Goal: Information Seeking & Learning: Check status

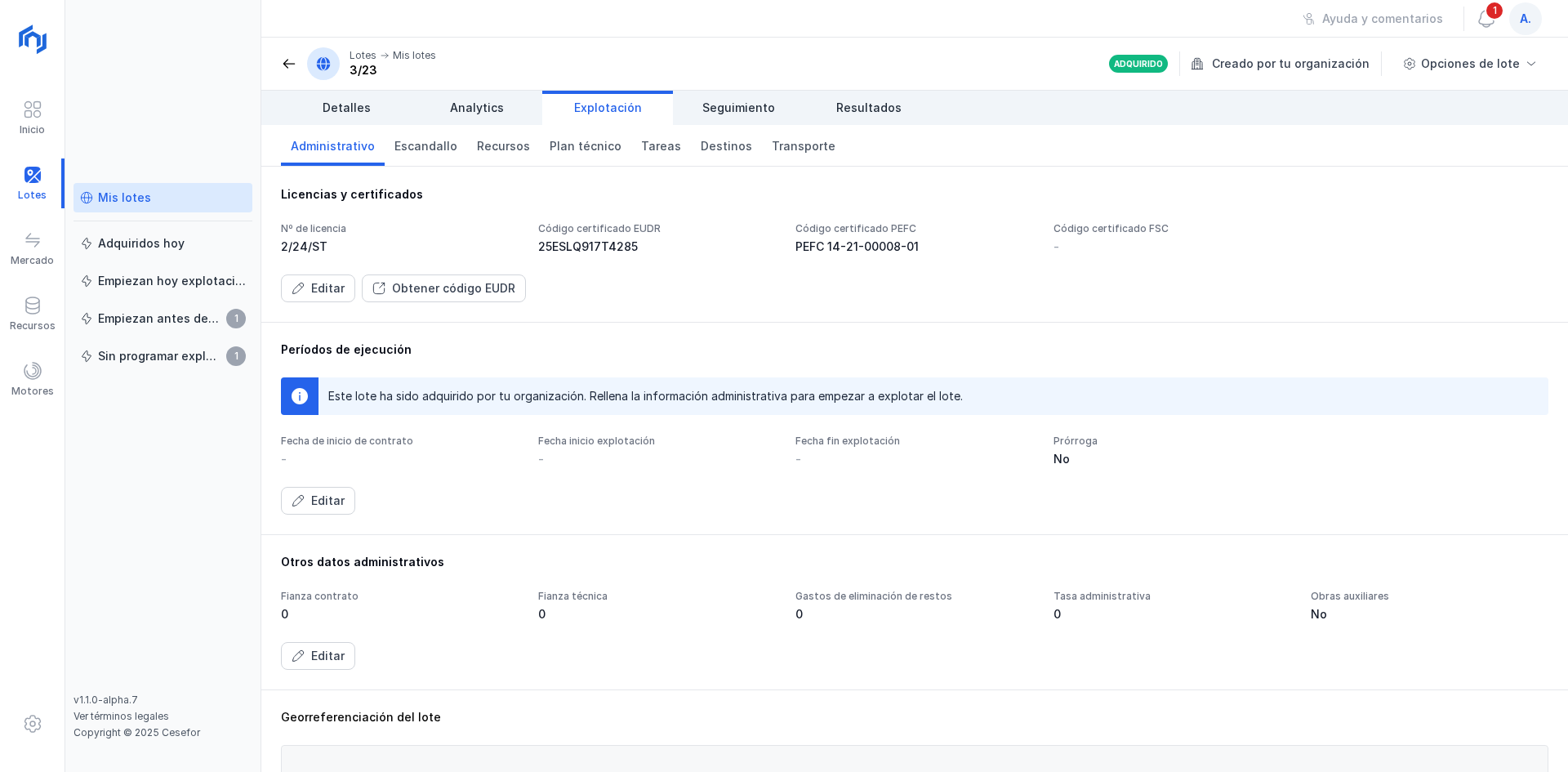
click at [137, 194] on div "Mis lotes" at bounding box center [124, 198] width 53 height 17
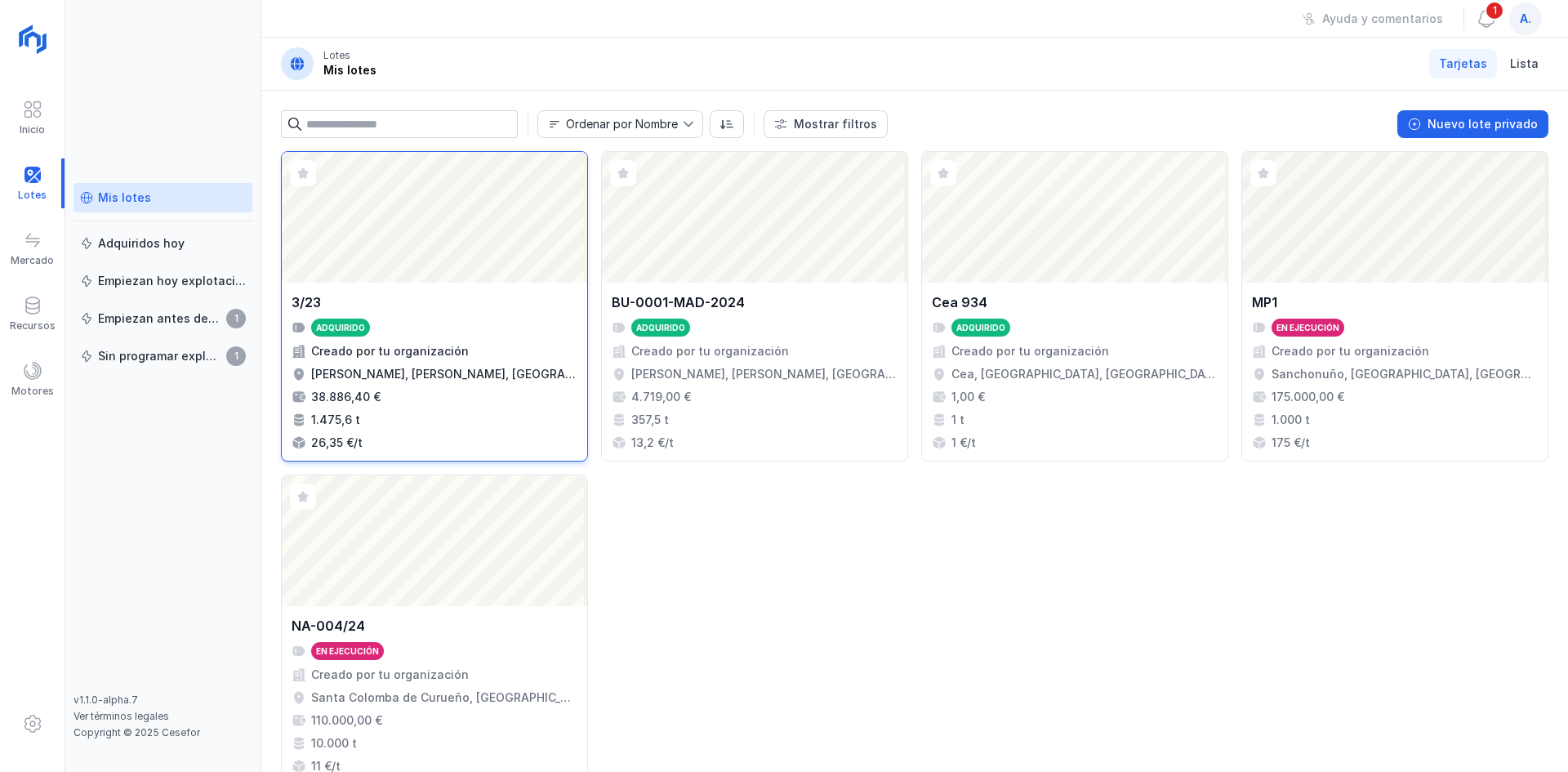
click at [394, 183] on div "Abrir lote" at bounding box center [435, 217] width 306 height 131
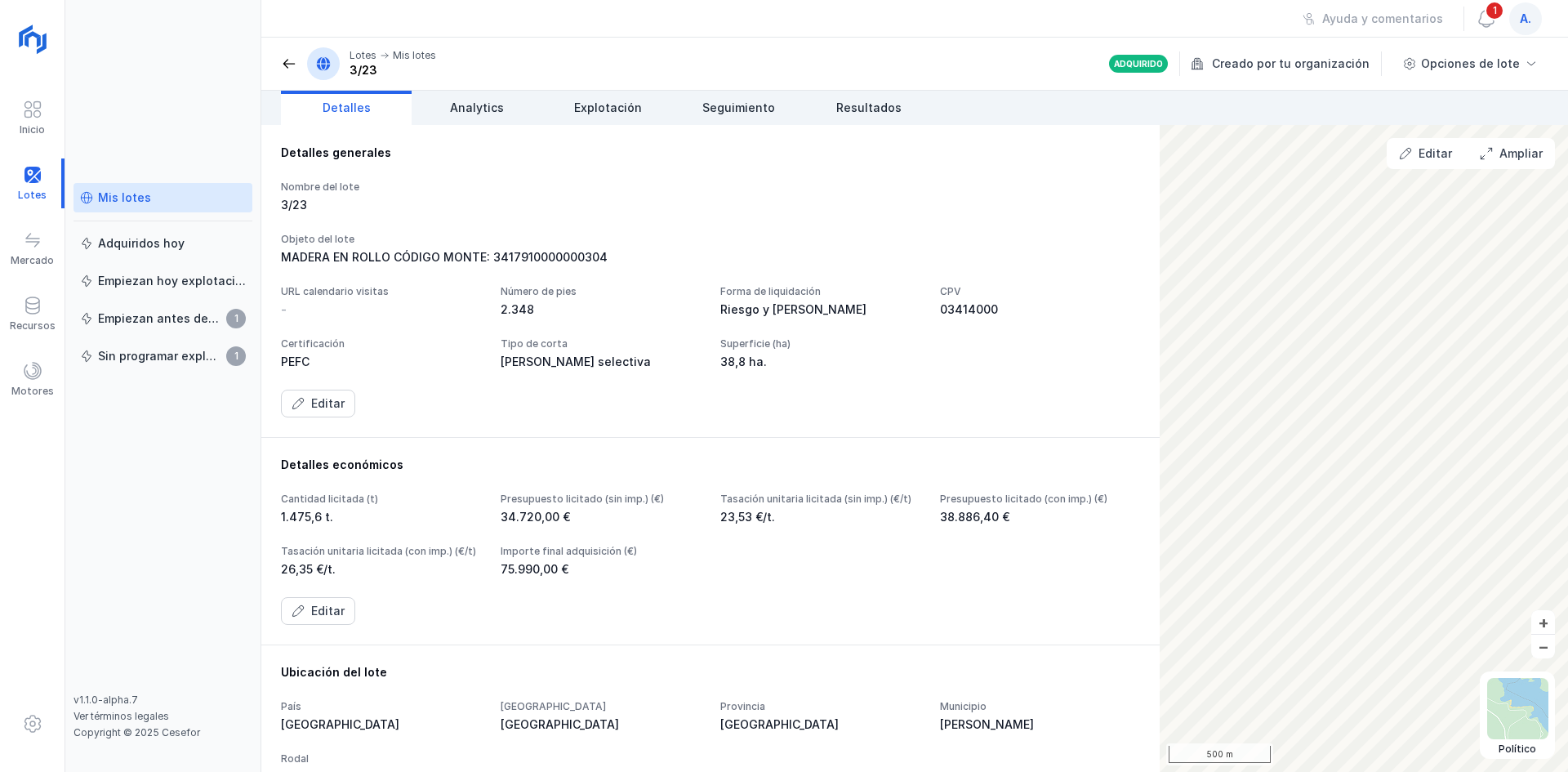
click at [496, 125] on div "Detalles generales Nombre del lote 3/23 Objeto del lote MADERA EN ROLLO CÓDIGO …" at bounding box center [711, 281] width 899 height 312
click at [500, 107] on span "Analytics" at bounding box center [477, 108] width 54 height 17
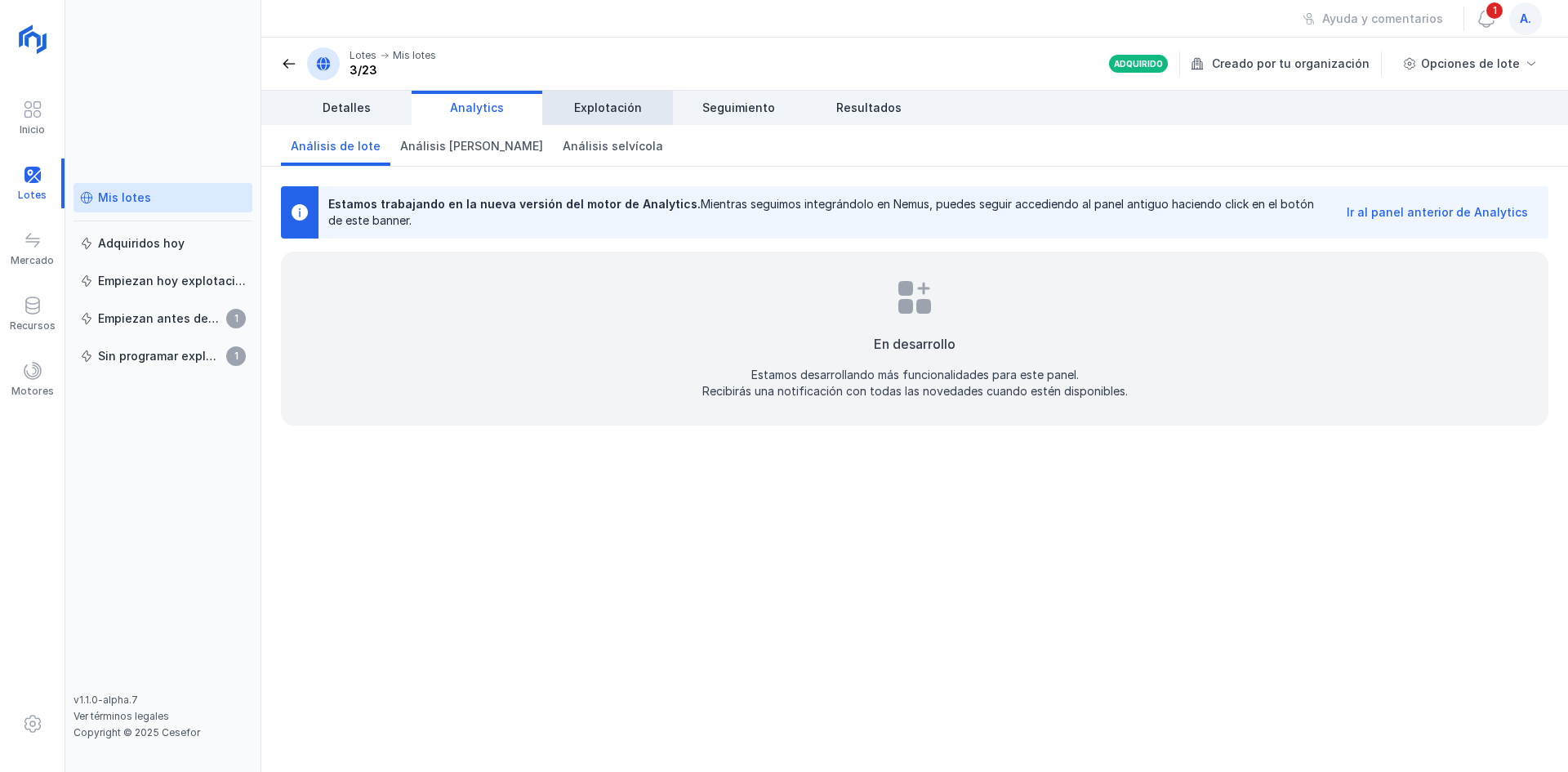
click at [592, 106] on span "Explotación" at bounding box center [609, 108] width 68 height 17
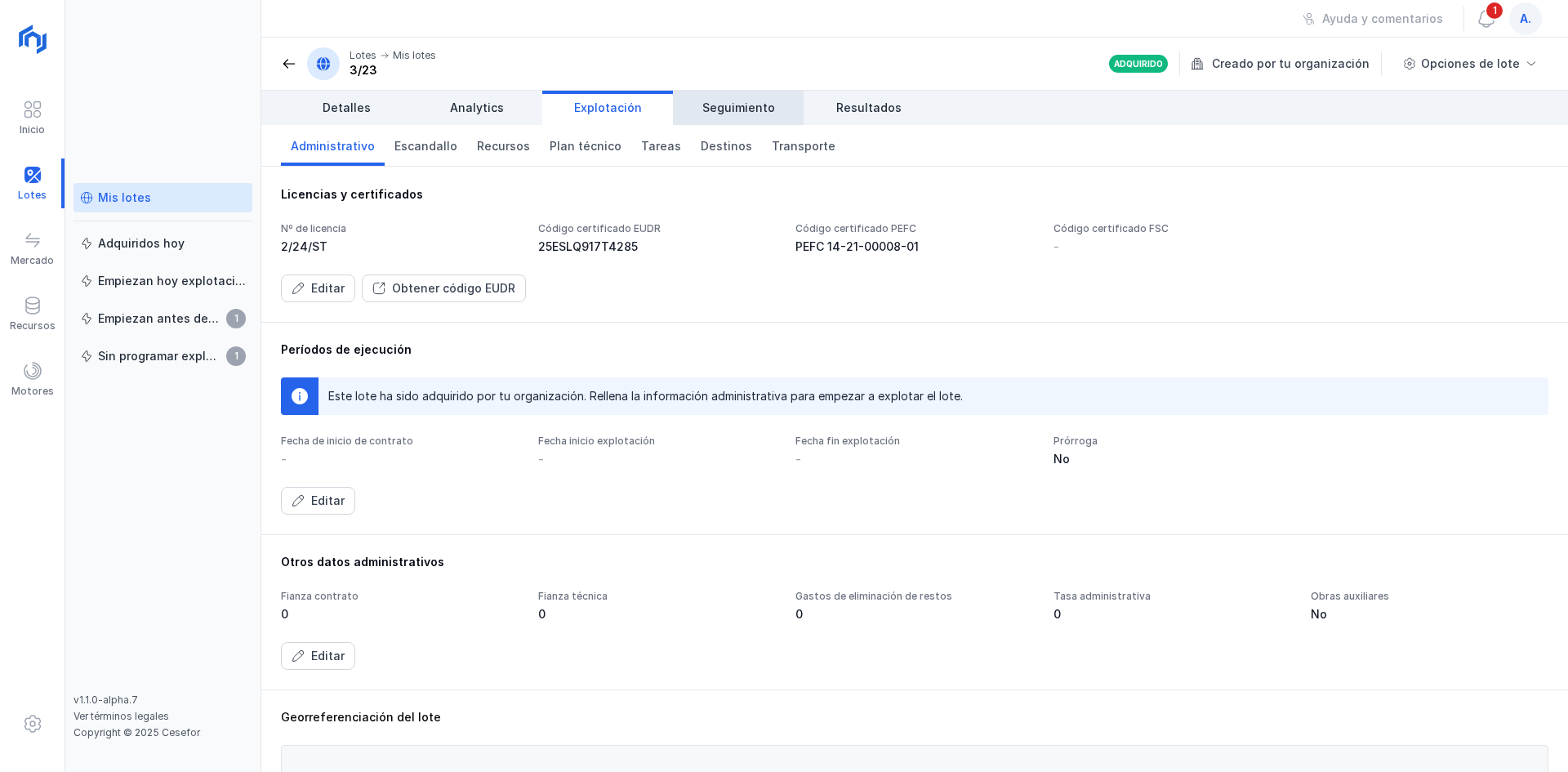
click at [727, 99] on span "Seguimiento" at bounding box center [738, 108] width 73 height 17
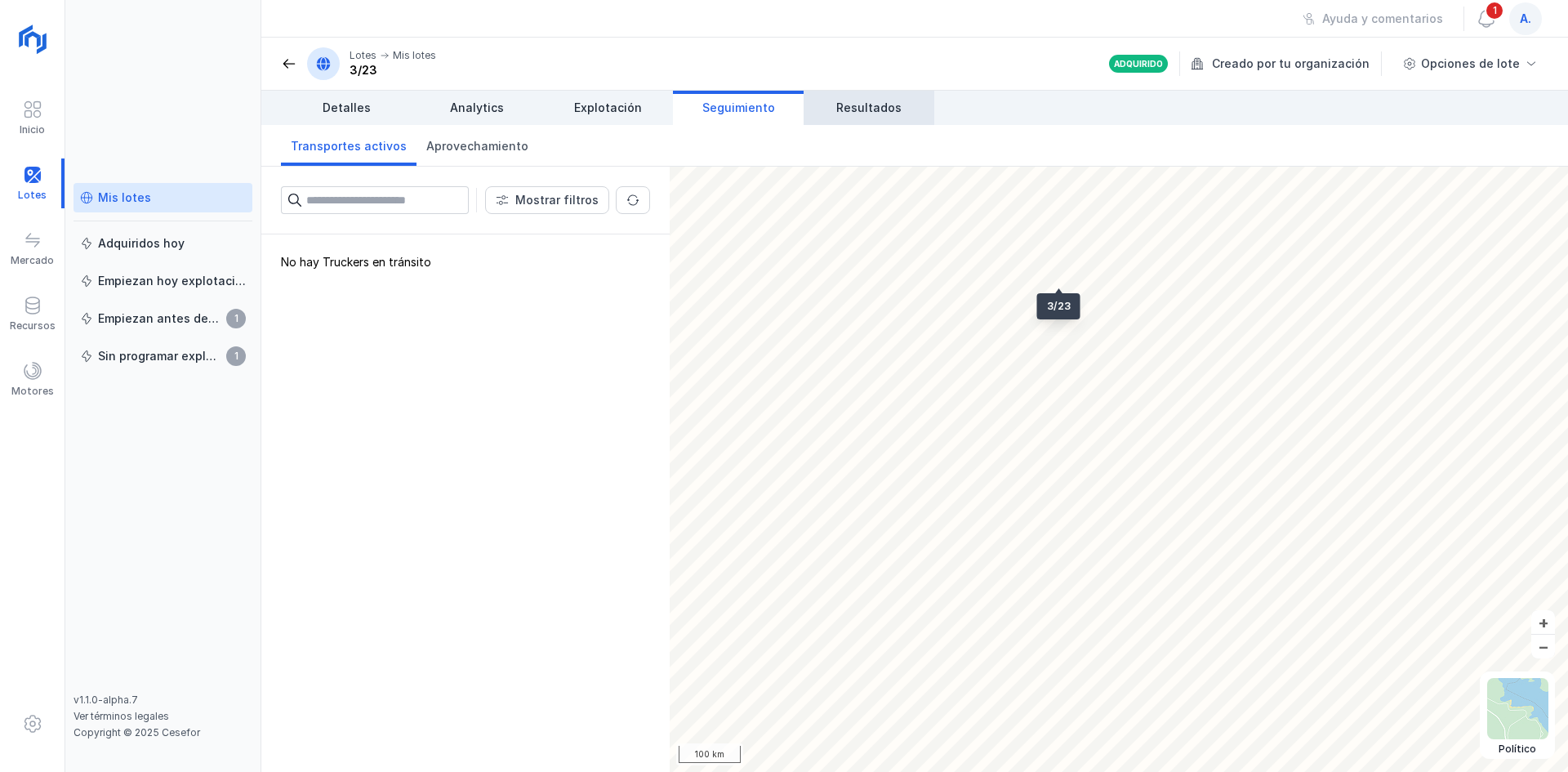
click at [840, 111] on span "Resultados" at bounding box center [868, 108] width 65 height 17
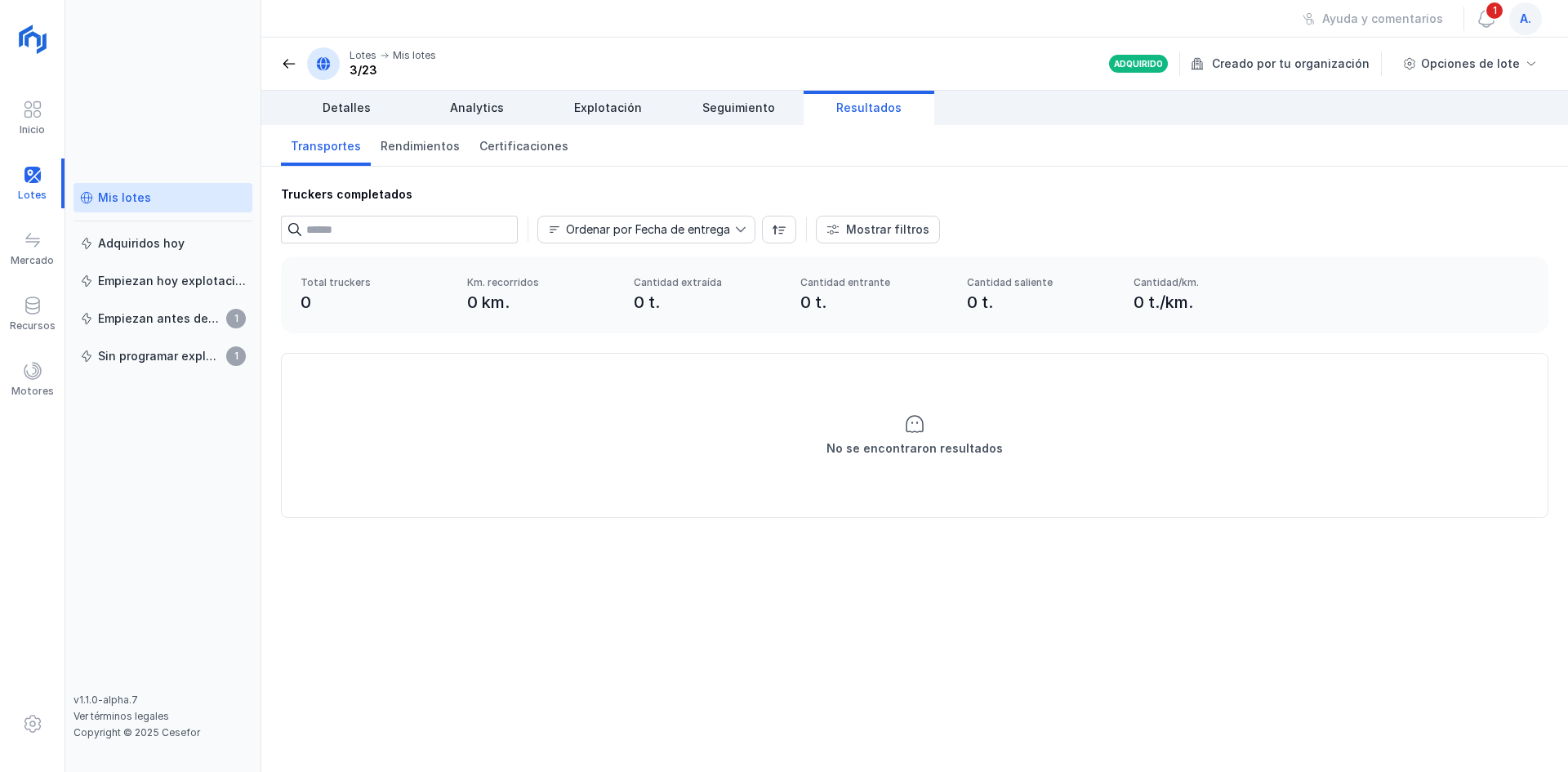
click at [292, 62] on span at bounding box center [289, 64] width 17 height 17
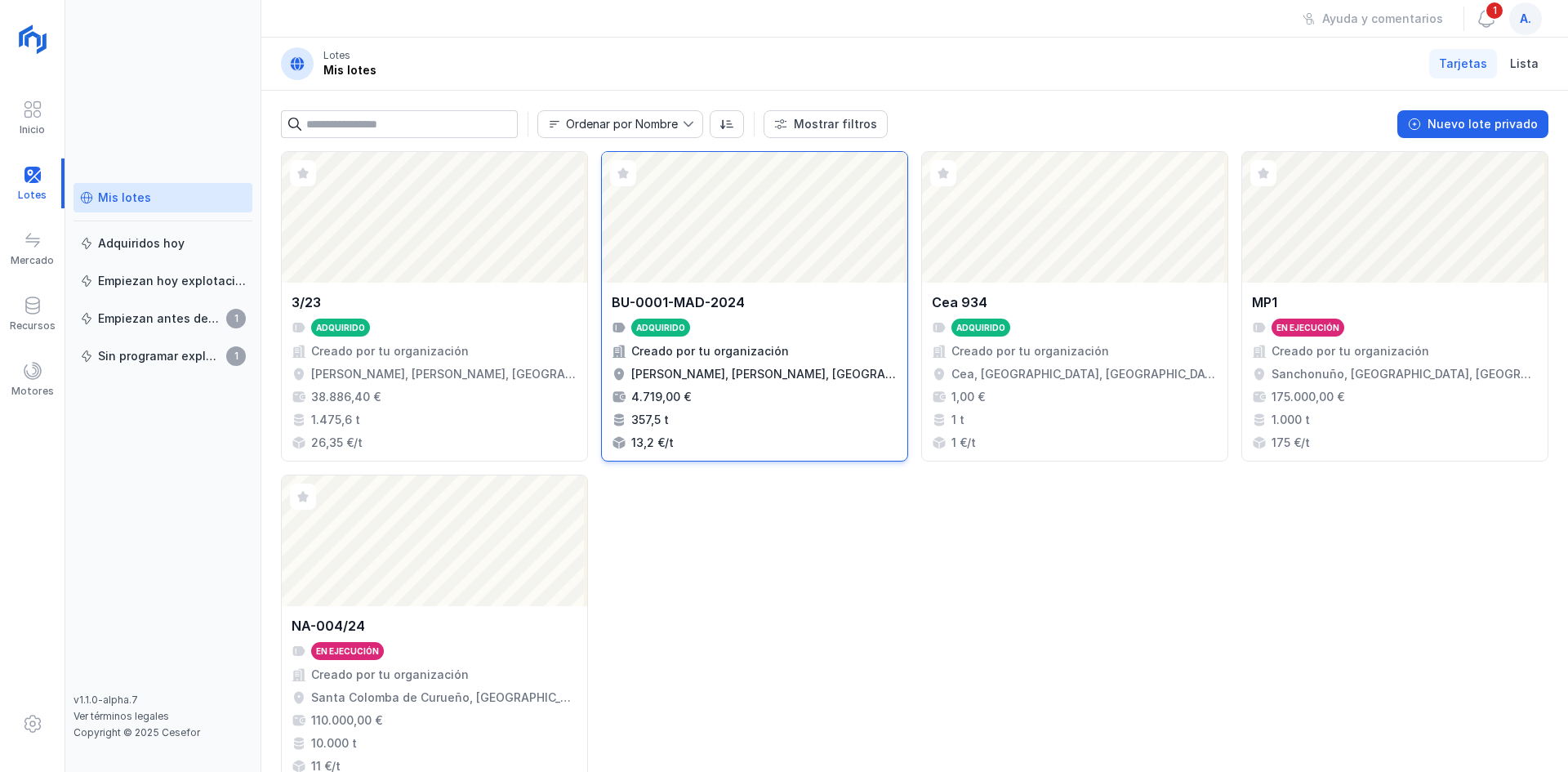
click at [656, 217] on div "Abrir lote" at bounding box center [755, 217] width 306 height 131
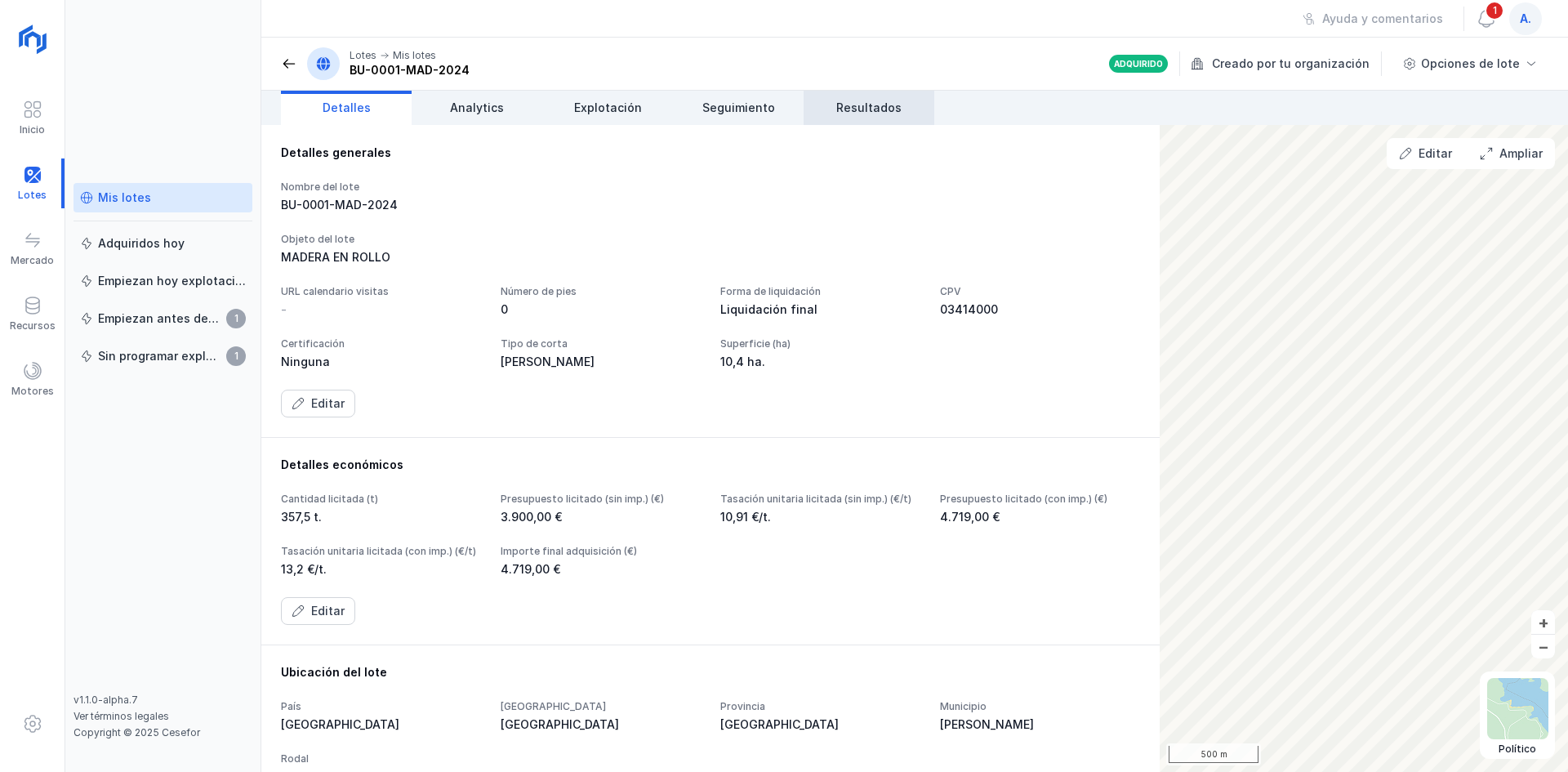
click at [889, 108] on span "Resultados" at bounding box center [868, 108] width 65 height 17
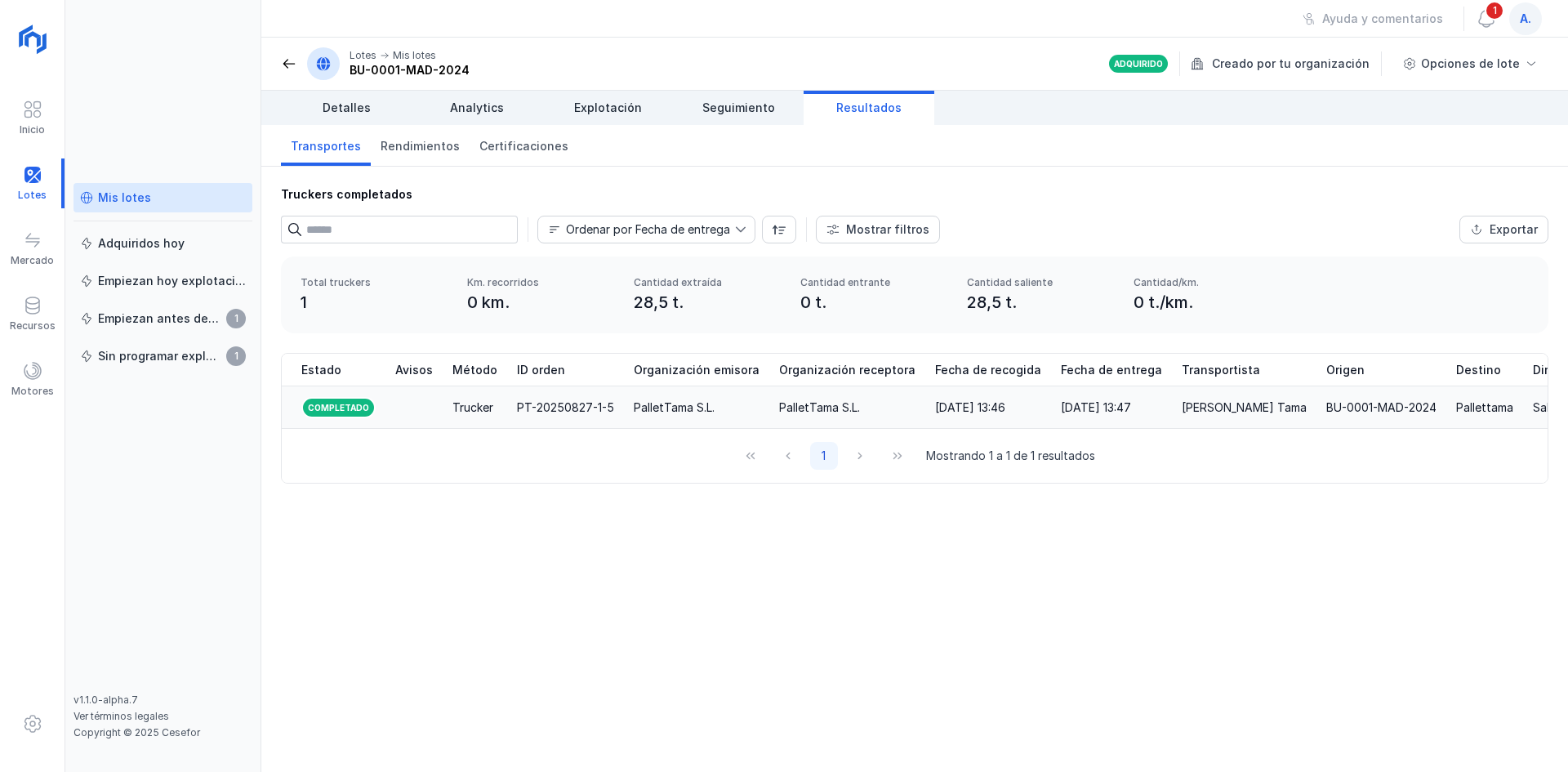
click at [359, 408] on div "Completado" at bounding box center [338, 407] width 75 height 21
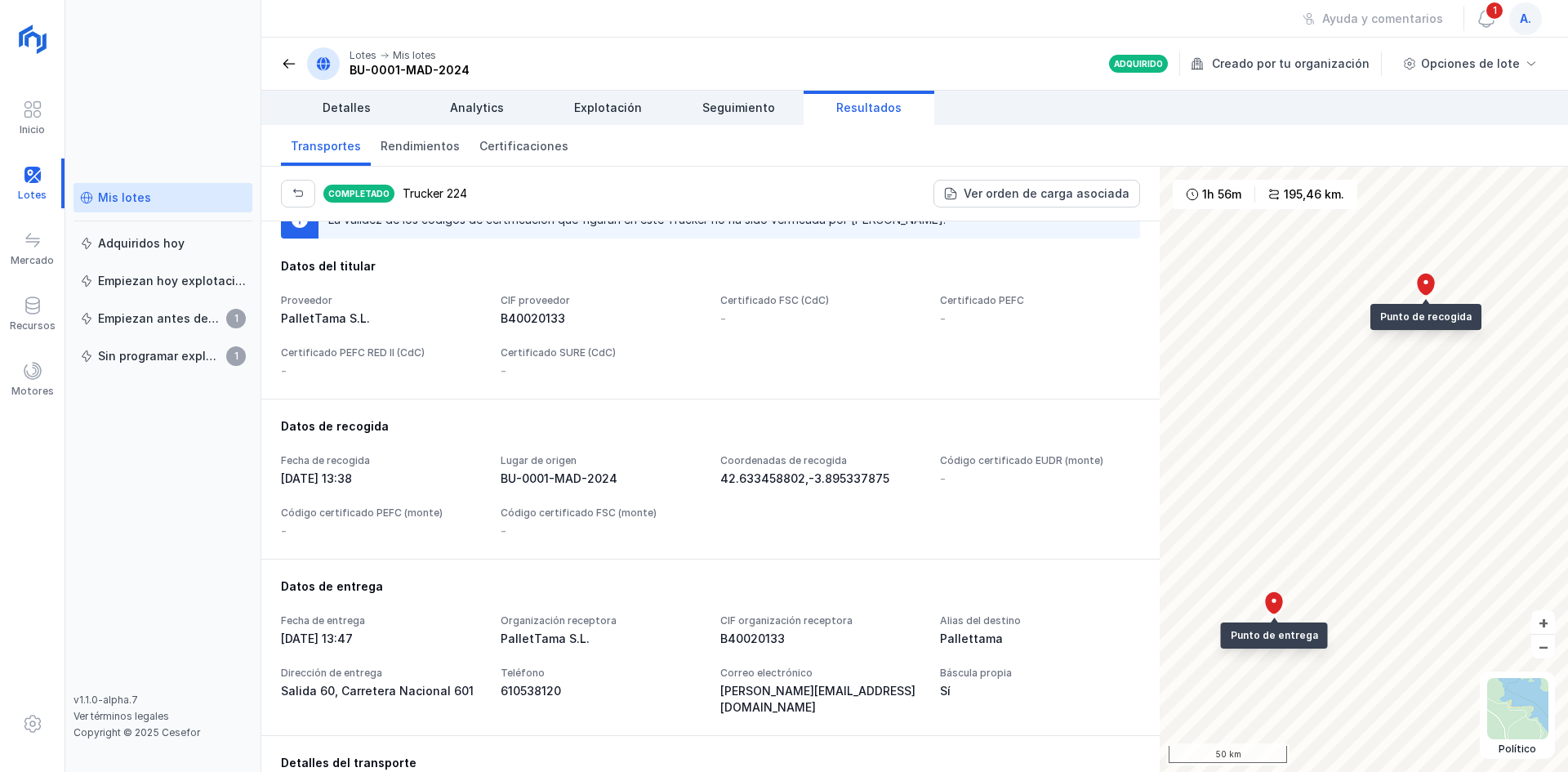
scroll to position [163, 0]
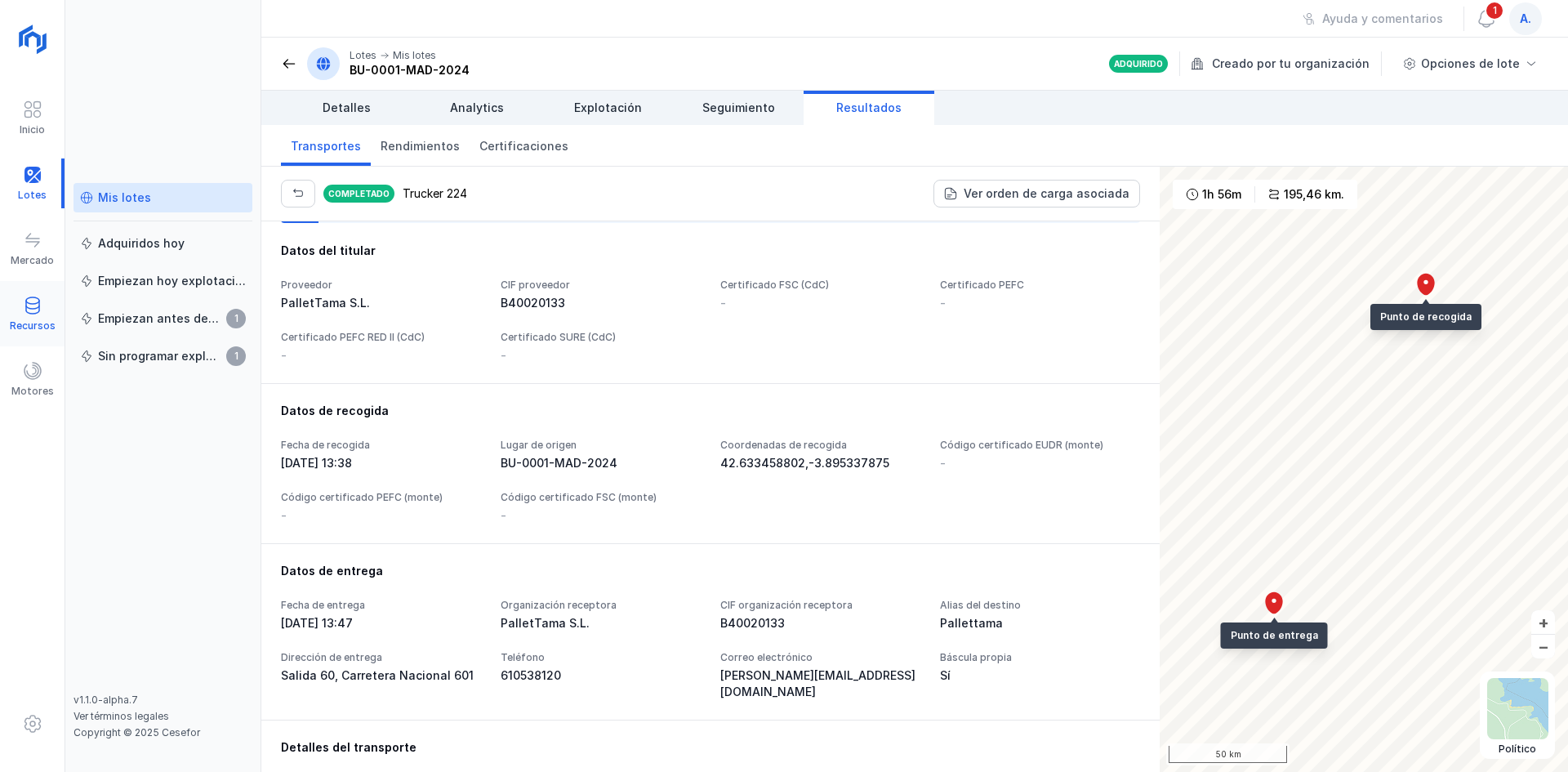
click at [35, 311] on span at bounding box center [32, 305] width 19 height 19
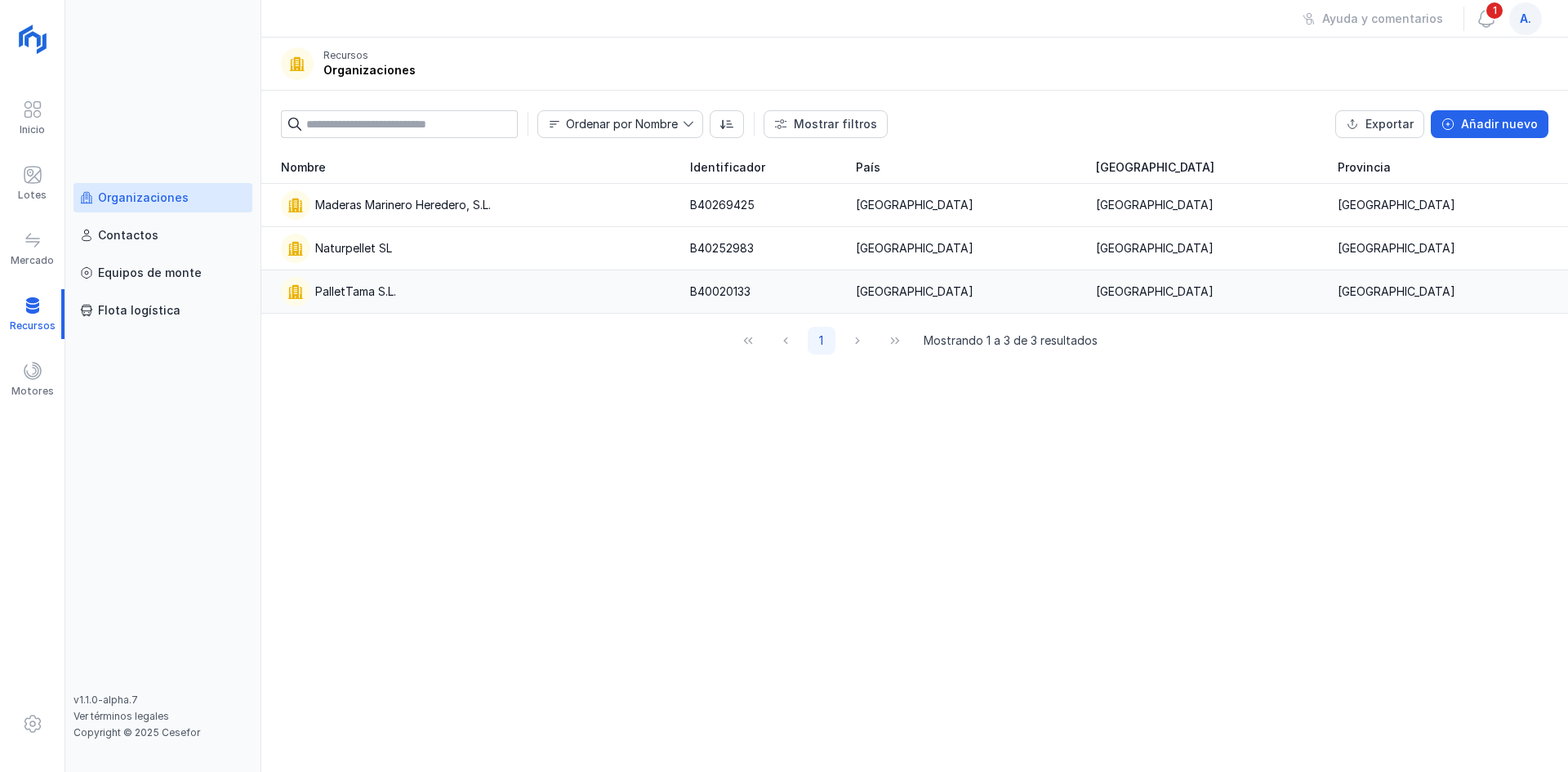
click at [343, 289] on div "PalletTama S.L." at bounding box center [355, 292] width 81 height 17
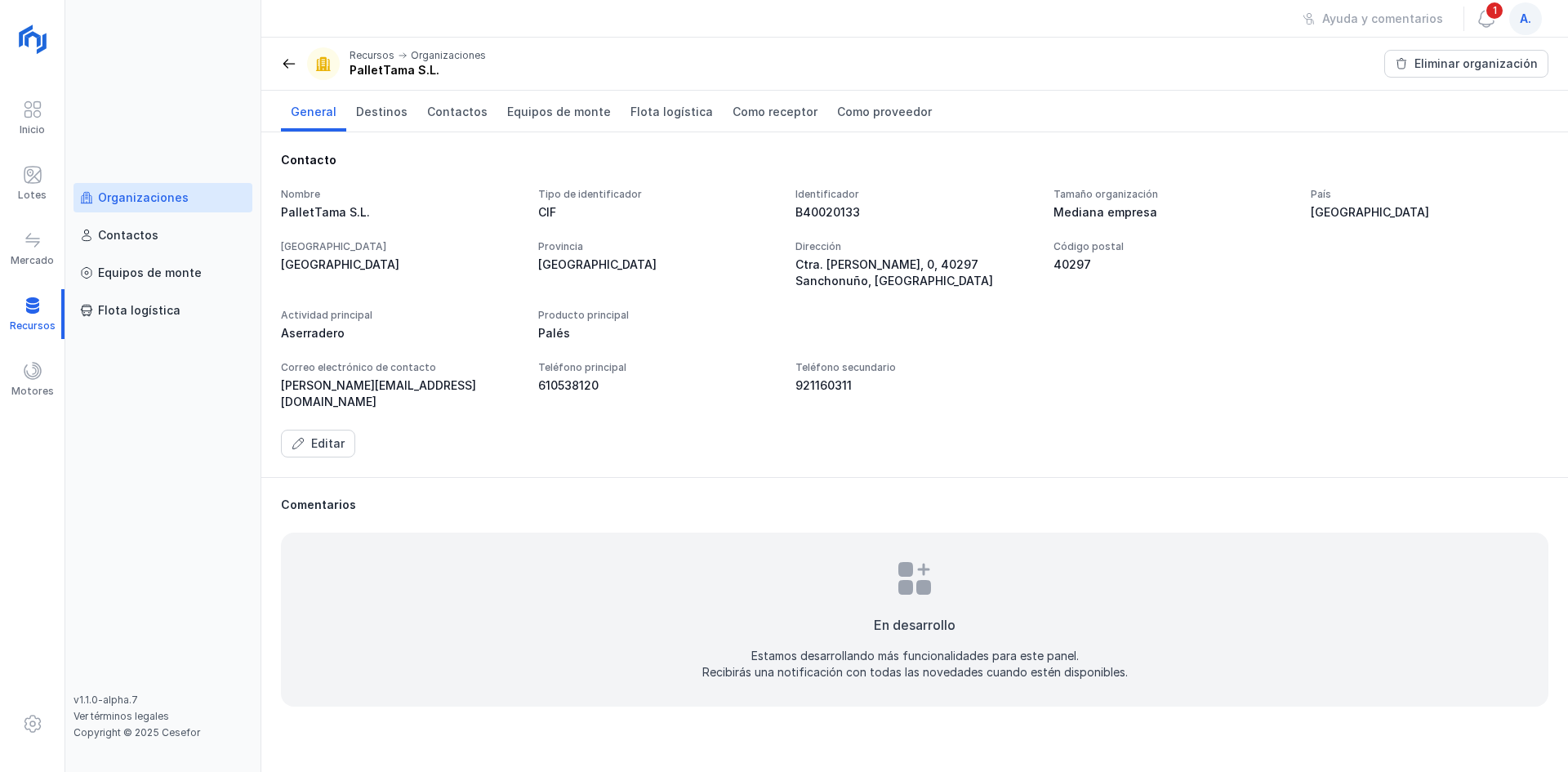
click at [411, 654] on div "En desarrollo Estamos desarrollando más funcionalidades para este panel. Recibi…" at bounding box center [914, 619] width 1268 height 174
click at [136, 274] on div "Equipos de monte" at bounding box center [149, 273] width 104 height 17
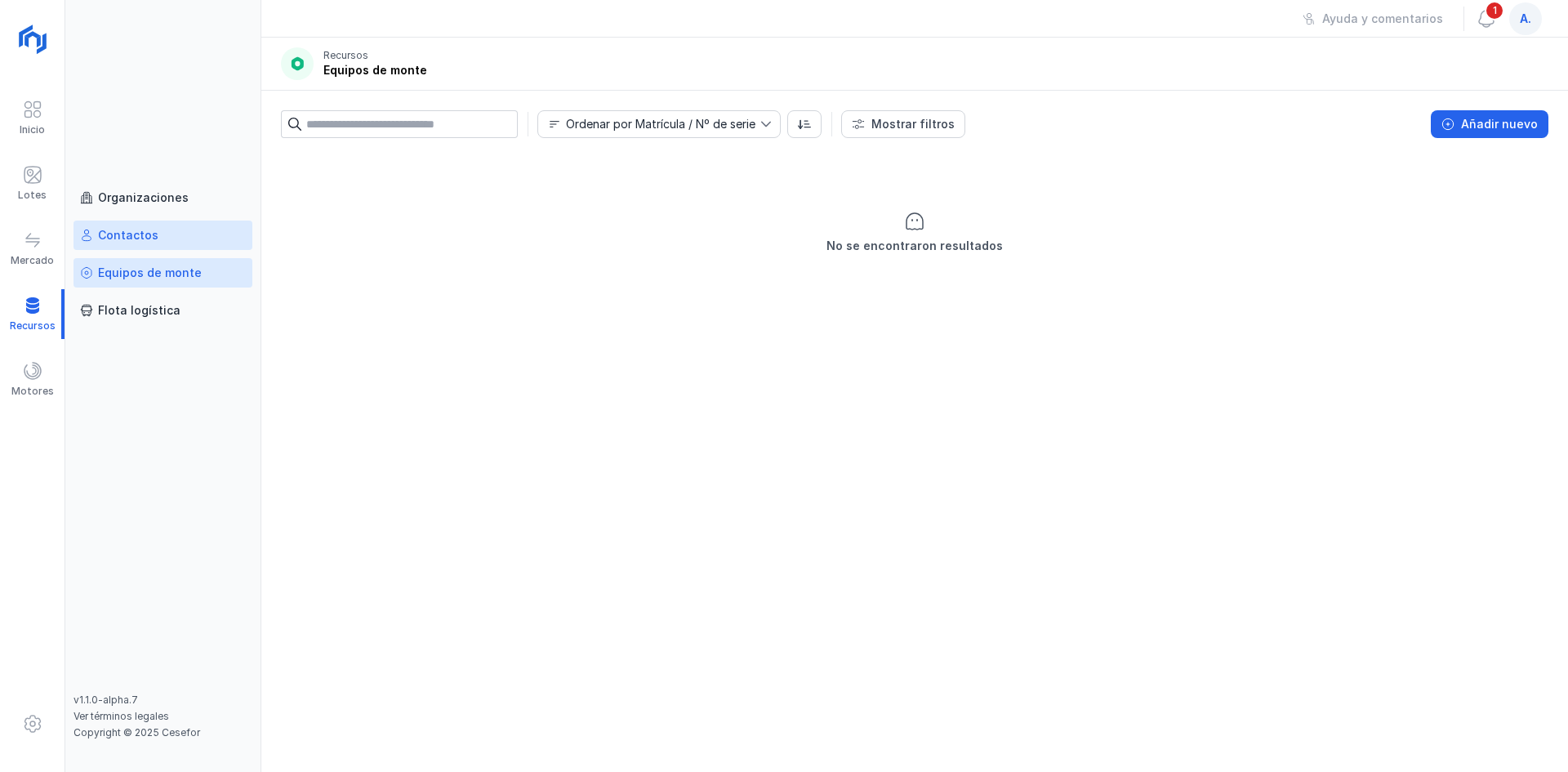
click at [143, 239] on div "Contactos" at bounding box center [128, 236] width 61 height 17
